Goal: Task Accomplishment & Management: Manage account settings

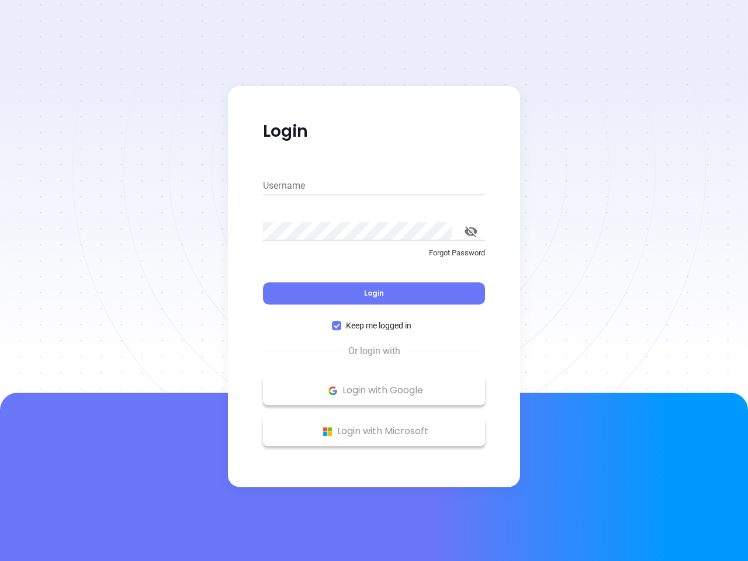
click at [374, 281] on div "Login" at bounding box center [374, 286] width 222 height 36
click at [374, 186] on input "Username" at bounding box center [374, 185] width 222 height 19
click at [471, 231] on icon "toggle password visibility" at bounding box center [471, 231] width 13 height 11
click at [374, 293] on span "Login" at bounding box center [374, 293] width 20 height 10
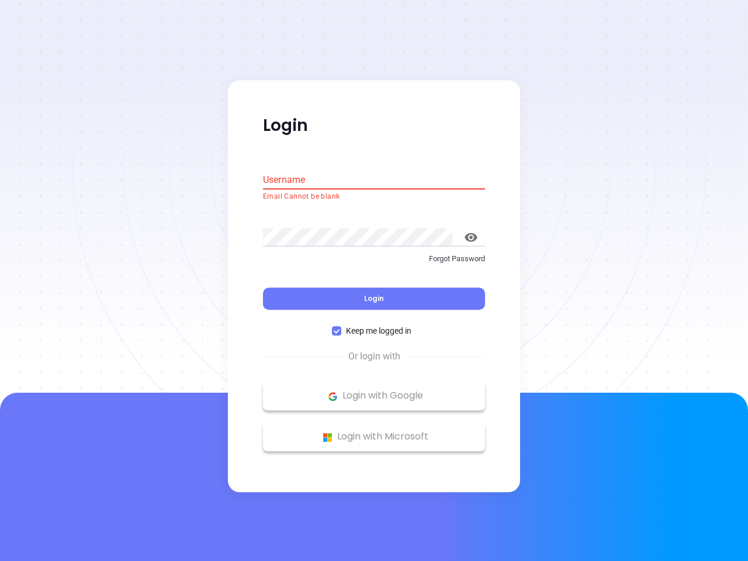
click at [374, 326] on span "Keep me logged in" at bounding box center [378, 331] width 75 height 13
click at [341, 327] on input "Keep me logged in" at bounding box center [336, 331] width 9 height 9
checkbox input "false"
click at [374, 390] on p "Login with Google" at bounding box center [374, 396] width 210 height 18
click at [374, 431] on p "Login with Microsoft" at bounding box center [374, 437] width 210 height 18
